Goal: Task Accomplishment & Management: Use online tool/utility

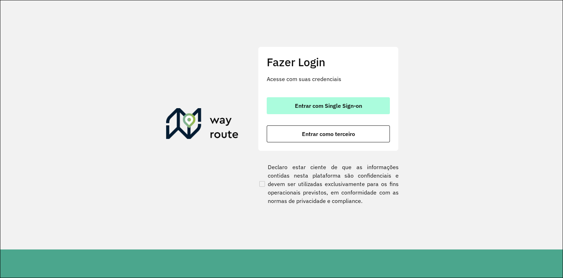
click at [331, 103] on span "Entrar com Single Sign-on" at bounding box center [328, 106] width 67 height 6
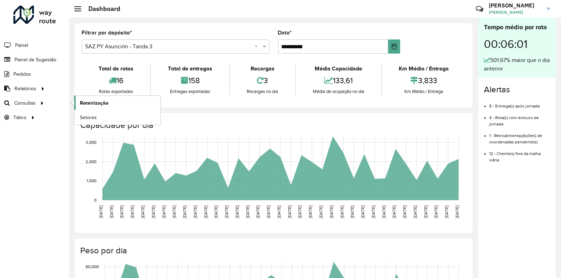
click at [94, 108] on link "Roteirização" at bounding box center [117, 103] width 86 height 14
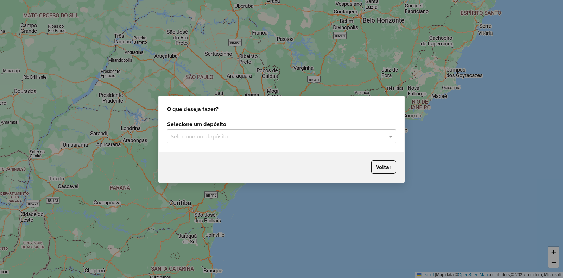
click at [316, 143] on div "Selecione um depósito Selecione um depósito" at bounding box center [282, 135] width 246 height 33
click at [311, 140] on div "Selecione um depósito" at bounding box center [281, 136] width 229 height 14
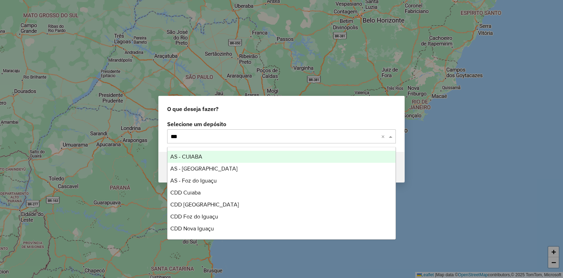
type input "****"
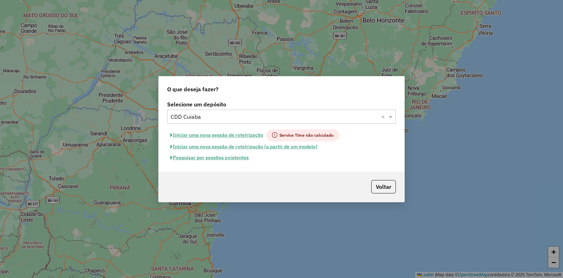
click at [224, 157] on button "Pesquisar por sessões existentes" at bounding box center [209, 157] width 85 height 11
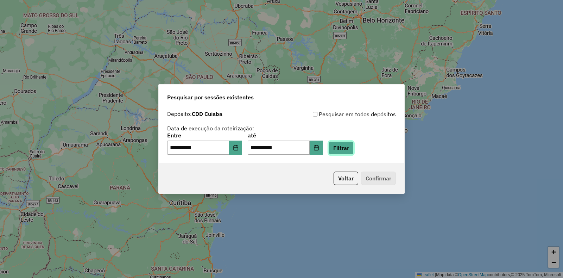
click at [350, 151] on button "Filtrar" at bounding box center [341, 147] width 25 height 13
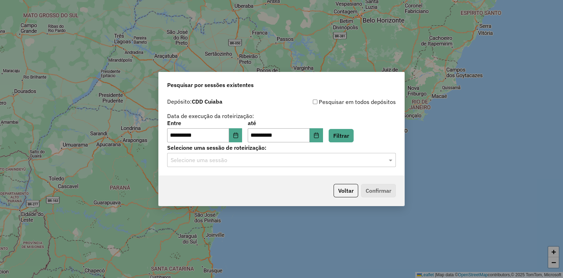
click at [253, 169] on div "**********" at bounding box center [282, 135] width 246 height 81
click at [254, 165] on div "Selecione uma sessão" at bounding box center [281, 160] width 229 height 14
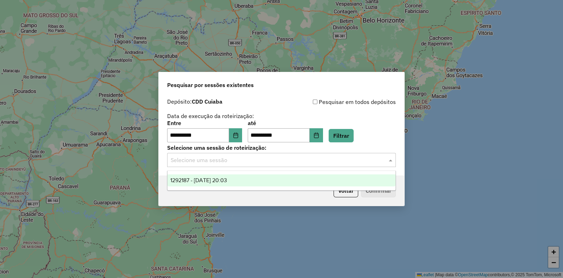
click at [246, 181] on div "1292187 - 10/10/2025 20:03" at bounding box center [282, 180] width 228 height 12
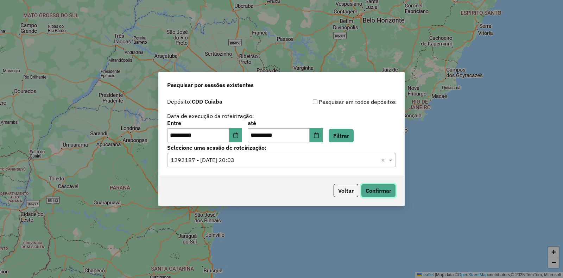
click at [377, 193] on button "Confirmar" at bounding box center [378, 190] width 35 height 13
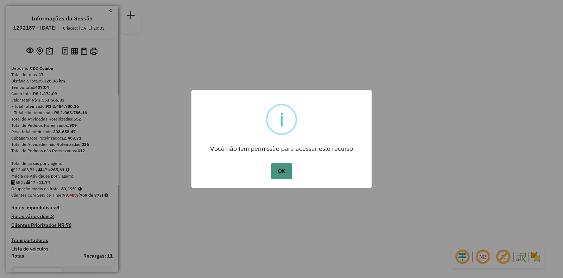
click at [280, 173] on button "OK" at bounding box center [281, 171] width 21 height 16
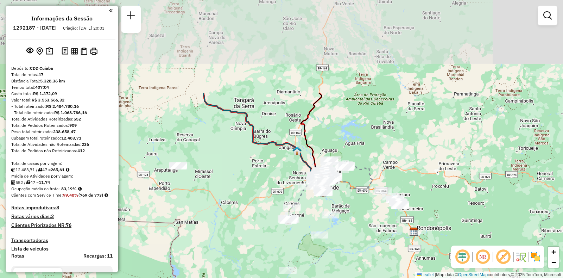
drag, startPoint x: 264, startPoint y: 24, endPoint x: 320, endPoint y: 155, distance: 142.5
click at [320, 155] on div "Janela de atendimento Grade de atendimento Capacidade Transportadoras Veículos …" at bounding box center [281, 139] width 563 height 278
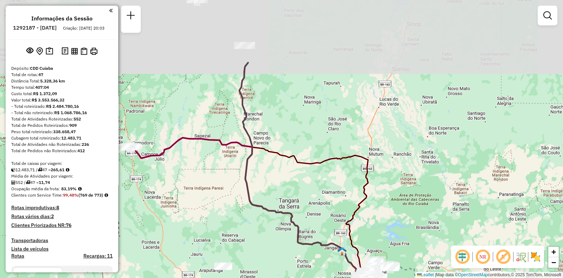
drag, startPoint x: 193, startPoint y: 157, endPoint x: 235, endPoint y: 248, distance: 100.1
click at [235, 248] on div "Janela de atendimento Grade de atendimento Capacidade Transportadoras Veículos …" at bounding box center [281, 139] width 563 height 278
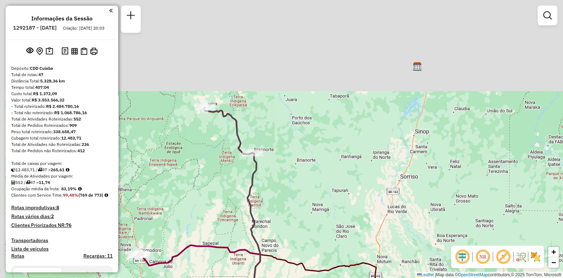
drag, startPoint x: 206, startPoint y: 79, endPoint x: 213, endPoint y: 214, distance: 135.3
click at [213, 214] on div "Janela de atendimento Grade de atendimento Capacidade Transportadoras Veículos …" at bounding box center [281, 139] width 563 height 278
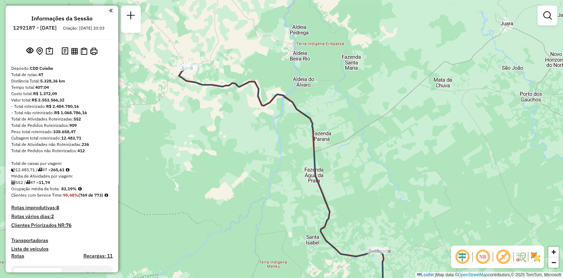
click at [207, 101] on div "Janela de atendimento Grade de atendimento Capacidade Transportadoras Veículos …" at bounding box center [281, 139] width 563 height 278
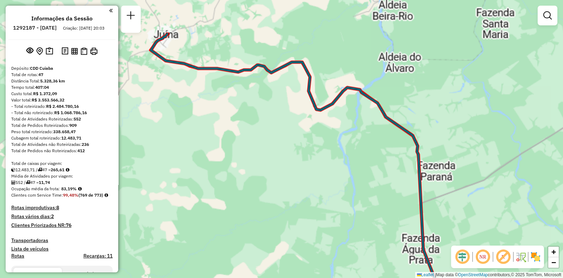
click at [207, 101] on div "Janela de atendimento Grade de atendimento Capacidade Transportadoras Veículos …" at bounding box center [281, 139] width 563 height 278
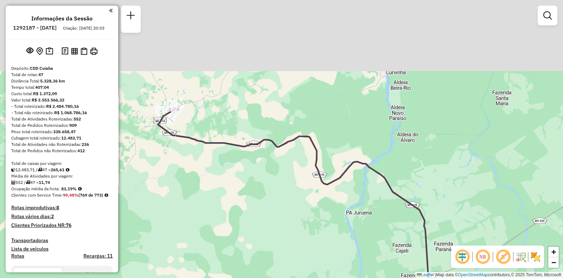
drag, startPoint x: 166, startPoint y: 74, endPoint x: 176, endPoint y: 171, distance: 98.0
click at [176, 171] on div "Janela de atendimento Grade de atendimento Capacidade Transportadoras Veículos …" at bounding box center [281, 139] width 563 height 278
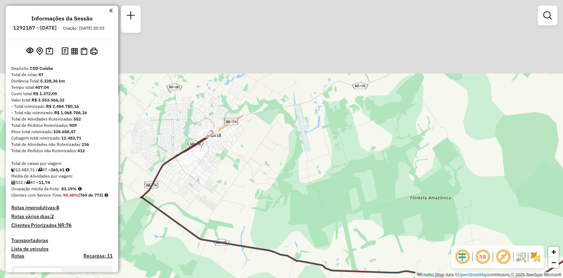
drag, startPoint x: 198, startPoint y: 85, endPoint x: 227, endPoint y: 204, distance: 122.8
click at [227, 204] on div "Janela de atendimento Grade de atendimento Capacidade Transportadoras Veículos …" at bounding box center [281, 139] width 563 height 278
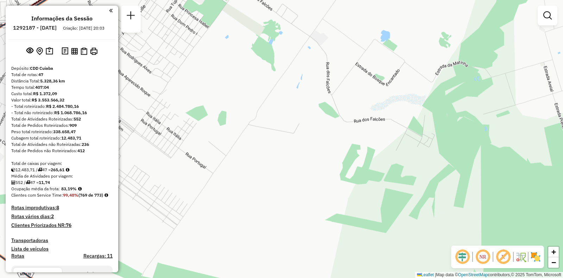
click at [540, 21] on div at bounding box center [548, 16] width 20 height 20
click at [546, 20] on link at bounding box center [548, 15] width 14 height 14
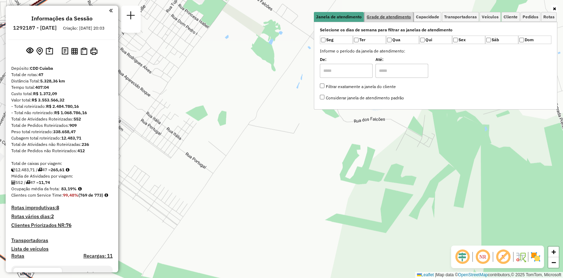
click at [396, 15] on span "Grade de atendimento" at bounding box center [389, 17] width 44 height 4
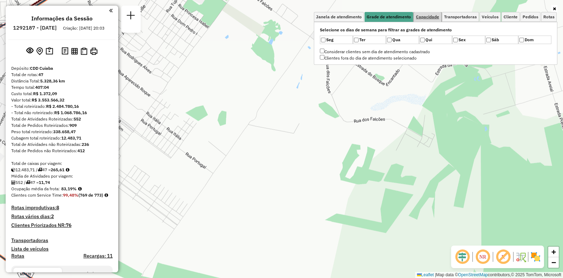
click at [419, 15] on span "Capacidade" at bounding box center [427, 17] width 23 height 4
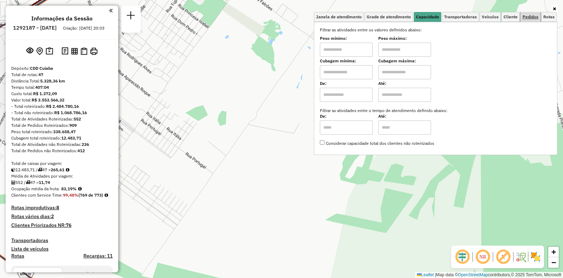
click at [529, 15] on span "Pedidos" at bounding box center [531, 17] width 16 height 4
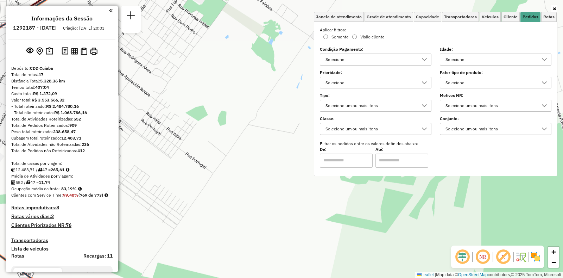
click at [363, 98] on label "Tipo:" at bounding box center [376, 95] width 112 height 6
click at [360, 106] on div "Selecione um ou mais itens" at bounding box center [370, 105] width 95 height 11
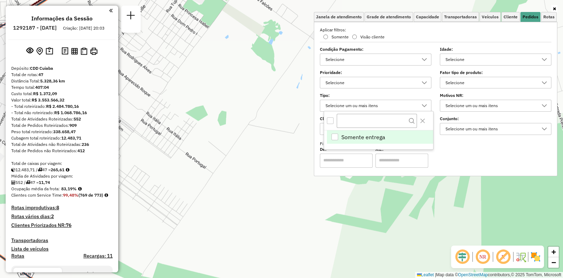
click at [360, 106] on div "Selecione um ou mais itens" at bounding box center [370, 105] width 95 height 11
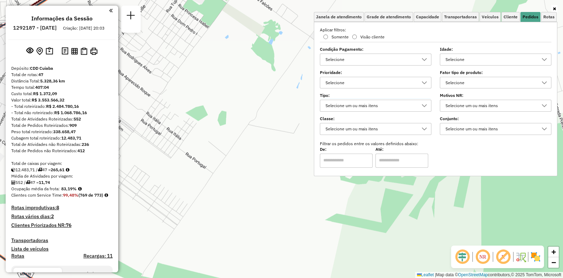
click at [475, 105] on div "Selecione um ou mais itens" at bounding box center [490, 105] width 95 height 11
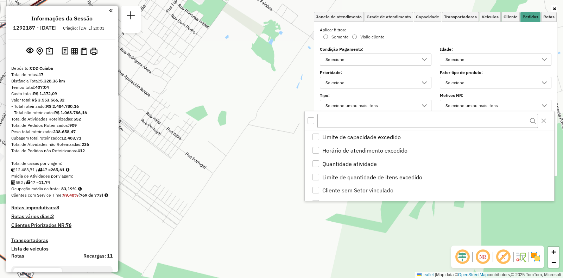
click at [305, 121] on div at bounding box center [429, 120] width 249 height 19
click at [310, 121] on div "All items unselected" at bounding box center [311, 120] width 7 height 7
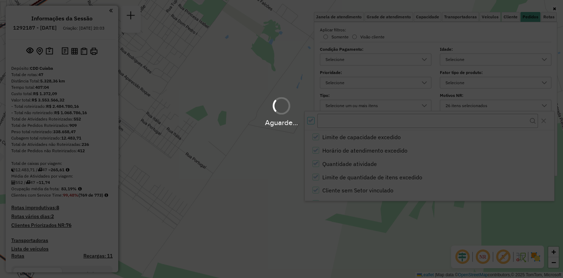
scroll to position [4, 2]
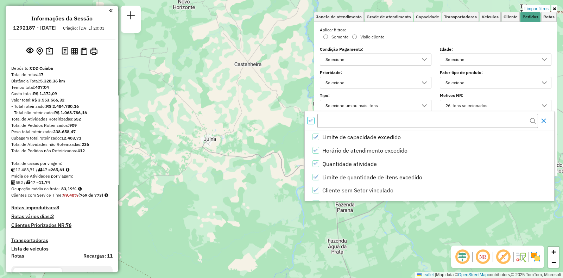
click at [541, 122] on icon "Close" at bounding box center [544, 121] width 6 height 6
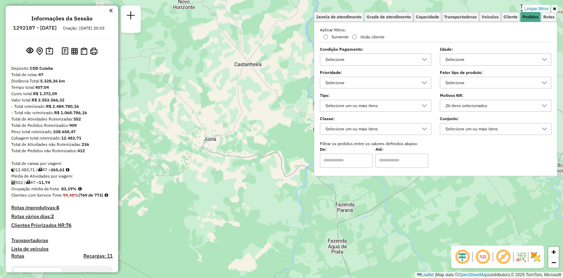
click at [554, 5] on link at bounding box center [555, 9] width 6 height 8
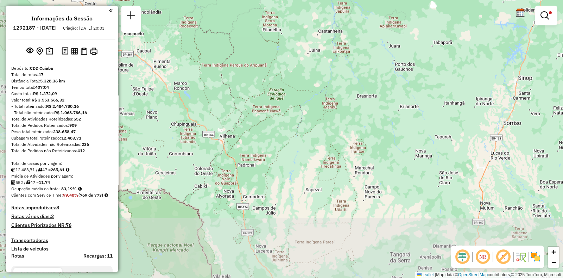
drag, startPoint x: 278, startPoint y: 160, endPoint x: 325, endPoint y: 58, distance: 112.4
click at [325, 58] on div "Limpar filtros Janela de atendimento Grade de atendimento Capacidade Transporta…" at bounding box center [281, 139] width 563 height 278
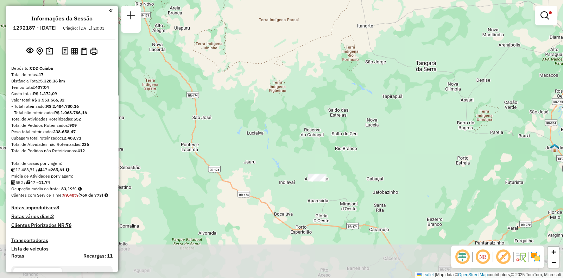
drag, startPoint x: 338, startPoint y: 193, endPoint x: 357, endPoint y: 118, distance: 77.9
click at [357, 118] on div "Limpar filtros Janela de atendimento Grade de atendimento Capacidade Transporta…" at bounding box center [281, 139] width 563 height 278
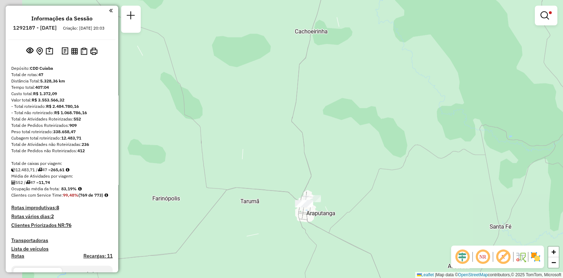
drag, startPoint x: 295, startPoint y: 207, endPoint x: 362, endPoint y: 157, distance: 83.7
click at [362, 157] on div "Limpar filtros Janela de atendimento Grade de atendimento Capacidade Transporta…" at bounding box center [281, 139] width 563 height 278
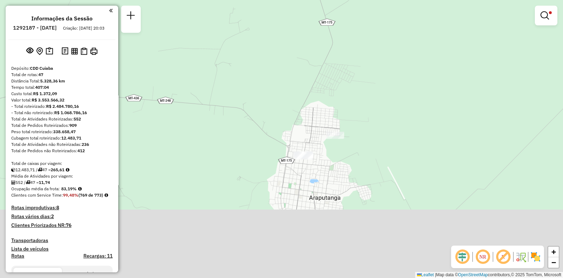
drag, startPoint x: 315, startPoint y: 182, endPoint x: 313, endPoint y: 100, distance: 82.0
click at [313, 100] on div "Limpar filtros Janela de atendimento Grade de atendimento Capacidade Transporta…" at bounding box center [281, 139] width 563 height 278
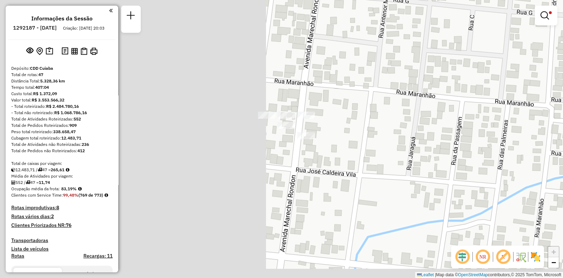
drag, startPoint x: 166, startPoint y: 220, endPoint x: 509, endPoint y: 135, distance: 353.2
click at [509, 135] on div "Atividade não roteirizada 45529798 - ALIFER GONCALVES PACHECO Pedidos: 10363610…" at bounding box center [281, 139] width 563 height 278
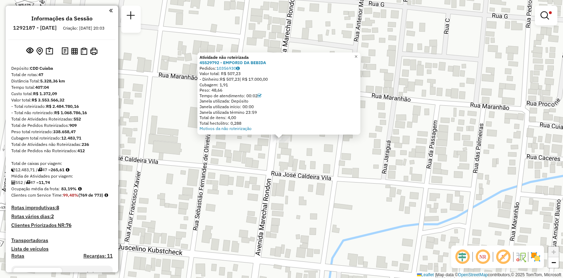
click at [267, 162] on div "Atividade não roteirizada 45529792 - EMPORIO DA BEBIDA Pedidos: 10356930 Valor …" at bounding box center [281, 139] width 563 height 278
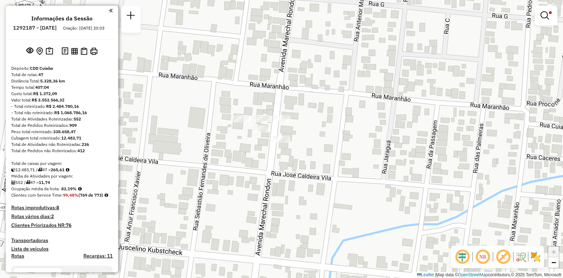
click at [262, 132] on div at bounding box center [262, 128] width 18 height 7
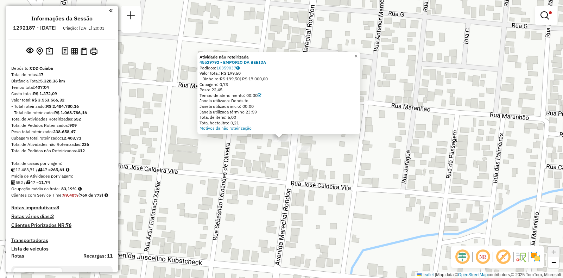
click at [262, 162] on div "Atividade não roteirizada 45529792 - EMPORIO DA BEBIDA Pedidos: 10359037 Valor …" at bounding box center [281, 139] width 563 height 278
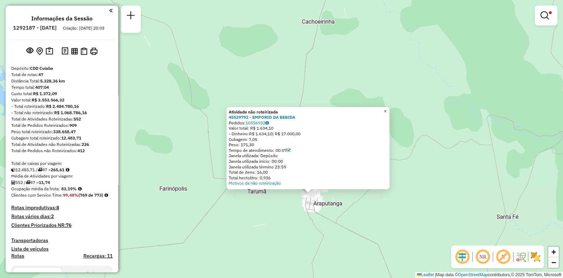
click at [387, 109] on span "×" at bounding box center [385, 111] width 3 height 6
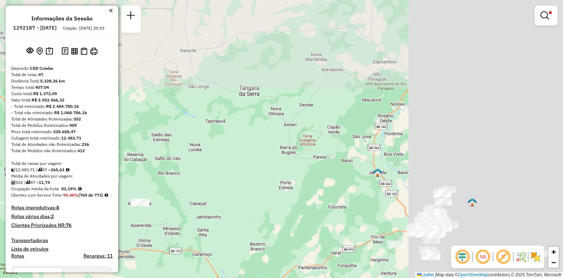
drag, startPoint x: 364, startPoint y: 96, endPoint x: 121, endPoint y: 183, distance: 258.3
click at [121, 183] on div "Limpar filtros Janela de atendimento Grade de atendimento Capacidade Transporta…" at bounding box center [281, 139] width 563 height 278
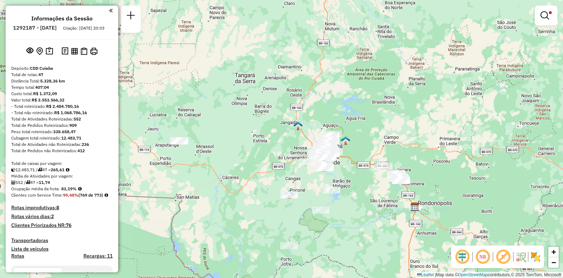
drag, startPoint x: 415, startPoint y: 243, endPoint x: 368, endPoint y: 201, distance: 63.1
click at [368, 201] on div "Limpar filtros Janela de atendimento Grade de atendimento Capacidade Transporta…" at bounding box center [281, 139] width 563 height 278
